Goal: Task Accomplishment & Management: Manage account settings

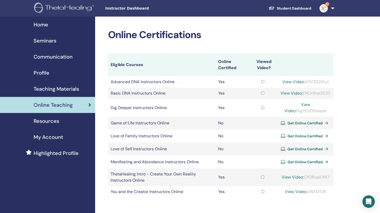
click at [46, 40] on span "Seminars" at bounding box center [45, 41] width 23 height 8
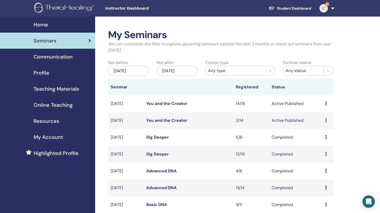
click at [327, 102] on div "Preview Edit Attendees Cancel" at bounding box center [328, 103] width 6 height 6
click at [317, 123] on link "Attendees" at bounding box center [325, 122] width 20 height 5
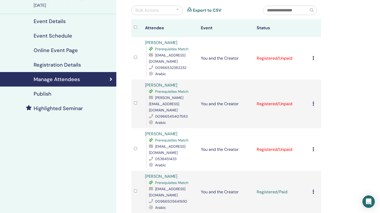
scroll to position [49, 0]
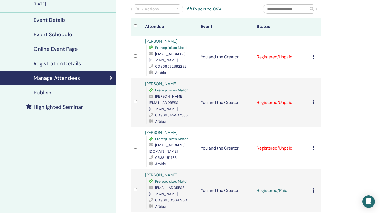
click at [314, 100] on icon at bounding box center [314, 102] width 2 height 4
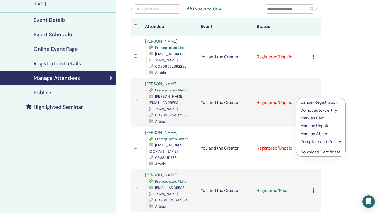
click at [305, 117] on p "Mark as Paid" at bounding box center [321, 118] width 41 height 6
